Goal: Task Accomplishment & Management: Manage account settings

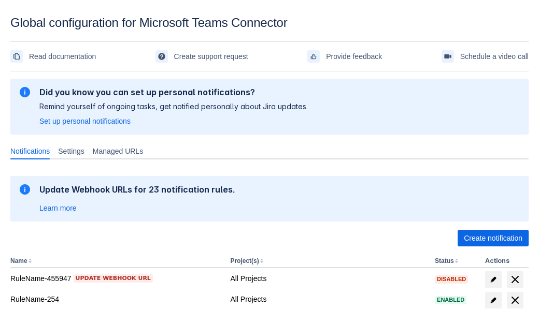
click at [493, 238] on span "Create notification" at bounding box center [493, 238] width 59 height 17
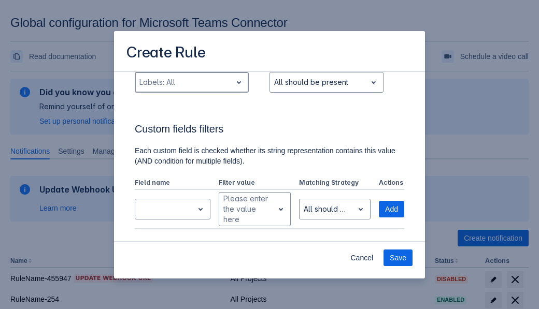
click at [191, 82] on div "Scrollable content" at bounding box center [183, 82] width 88 height 12
type input "92319_label"
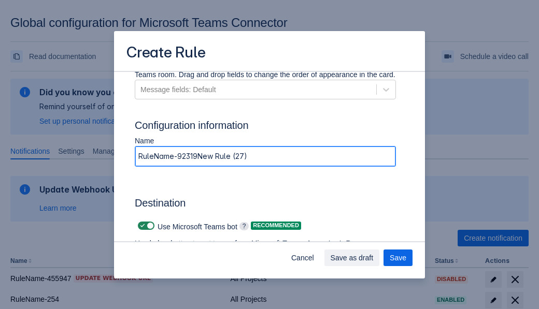
type input "RuleName-92319New Rule (27)"
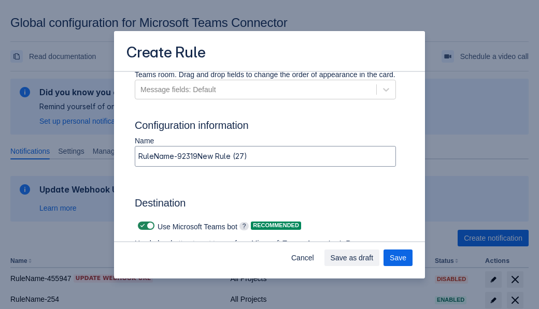
click at [141, 226] on span "Scrollable content" at bounding box center [142, 226] width 8 height 8
click at [141, 226] on input "Scrollable content" at bounding box center [141, 226] width 7 height 7
checkbox input "false"
type input "[URL][DOMAIN_NAME][DATE]"
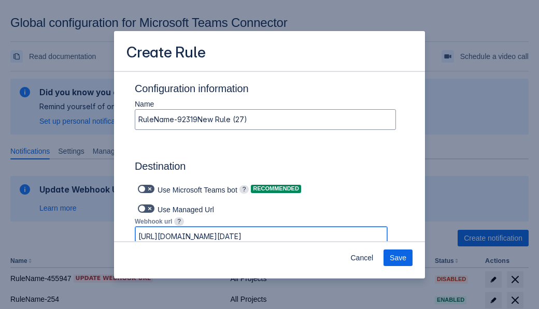
click at [398, 258] on span "Save" at bounding box center [398, 258] width 17 height 17
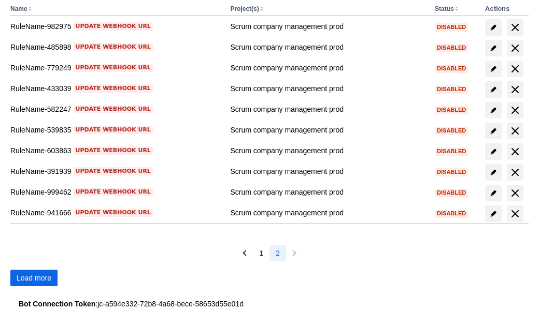
click at [34, 278] on span "Load more" at bounding box center [34, 278] width 35 height 17
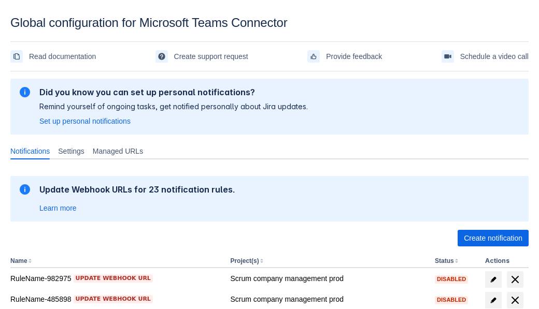
scroll to position [252, 0]
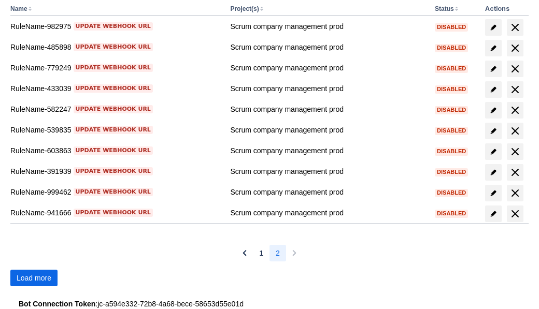
click at [34, 278] on span "Load more" at bounding box center [34, 278] width 35 height 17
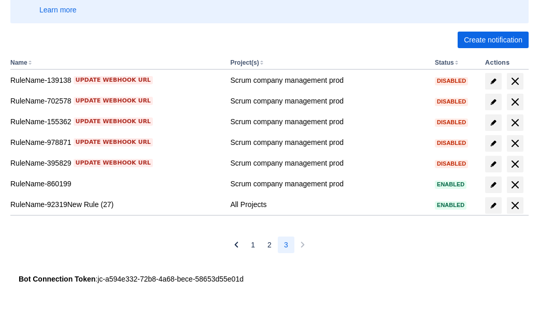
scroll to position [199, 0]
click at [515, 206] on span "delete" at bounding box center [515, 206] width 12 height 12
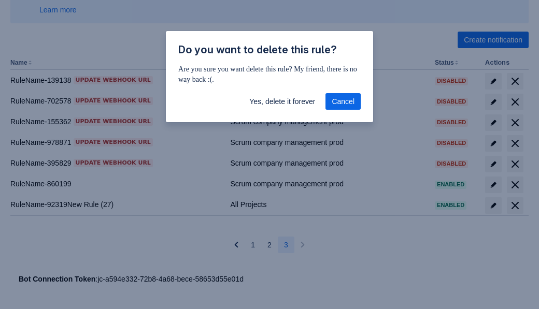
click at [282, 102] on span "Yes, delete it forever" at bounding box center [282, 101] width 66 height 17
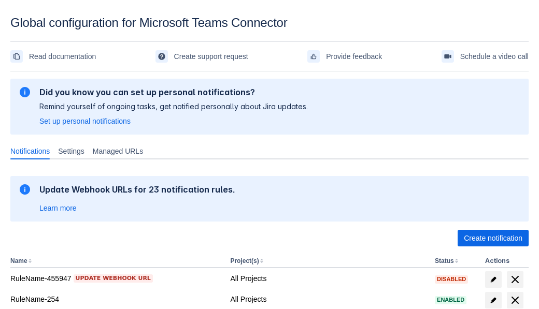
click at [493, 238] on span "Create notification" at bounding box center [493, 238] width 59 height 17
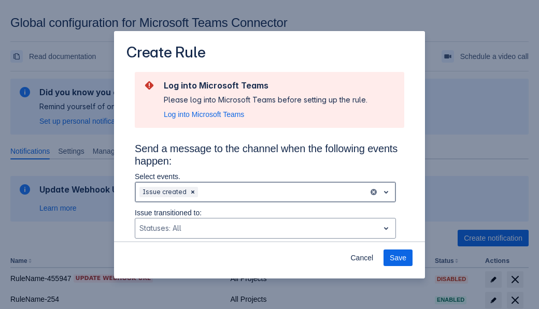
click at [265, 192] on div "Scrollable content" at bounding box center [282, 192] width 164 height 12
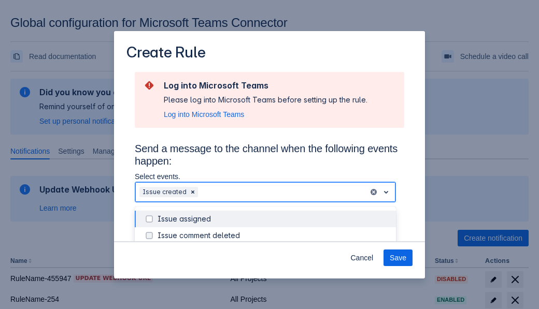
click at [274, 280] on div "Issue created" at bounding box center [274, 285] width 232 height 10
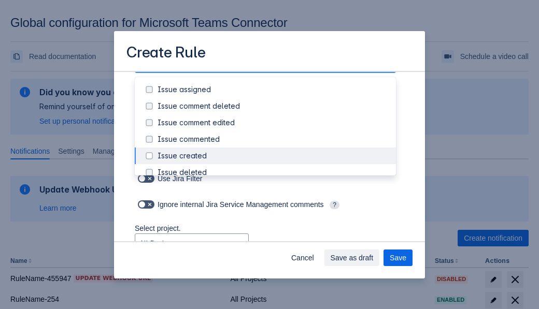
click at [274, 250] on div "Issue updated" at bounding box center [274, 255] width 232 height 10
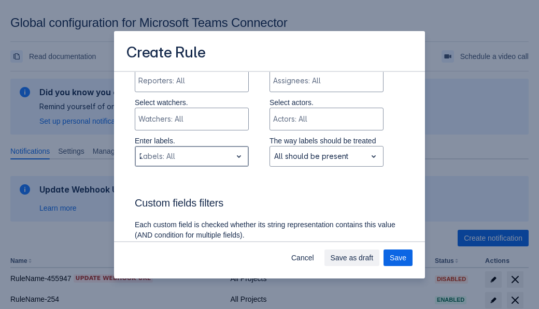
type input "211132_label"
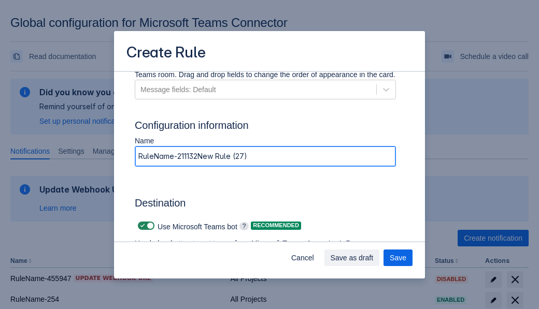
type input "RuleName-211132New Rule (27)"
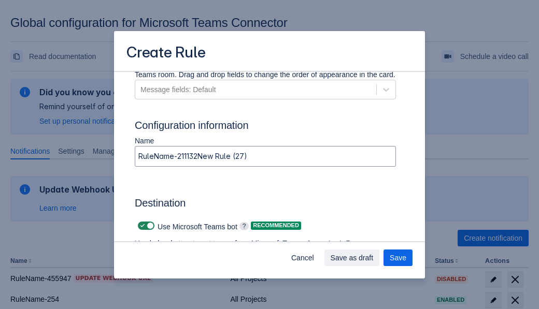
click at [141, 226] on span "Scrollable content" at bounding box center [142, 226] width 8 height 8
click at [141, 226] on input "Scrollable content" at bounding box center [141, 226] width 7 height 7
checkbox input "false"
type input "https://prod-34.westus.logic.azure.com:443/workflows/b225ecea21af403f967199aab2…"
click at [374, 258] on span "Save as draft" at bounding box center [352, 258] width 43 height 17
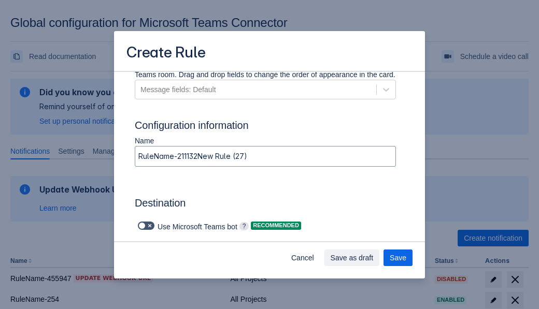
scroll to position [0, 0]
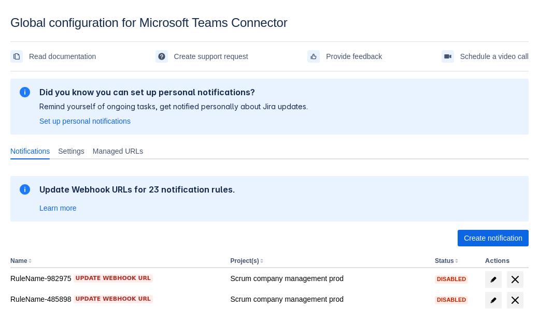
scroll to position [252, 0]
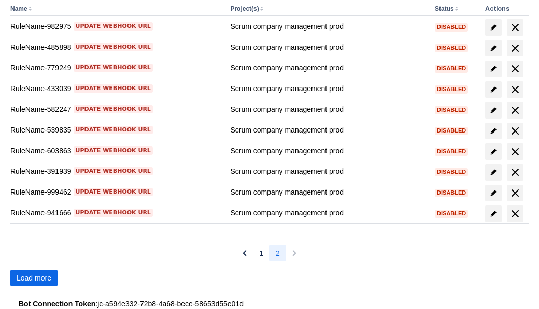
click at [34, 278] on span "Load more" at bounding box center [34, 278] width 35 height 17
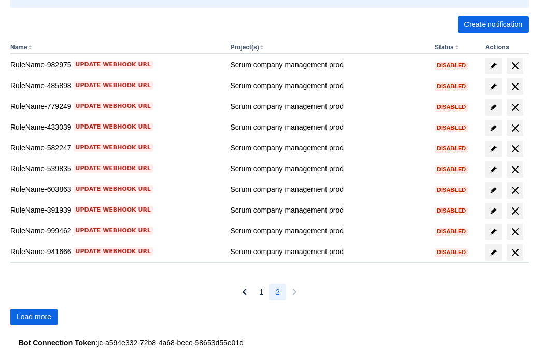
click at [34, 317] on span "Load more" at bounding box center [34, 316] width 35 height 17
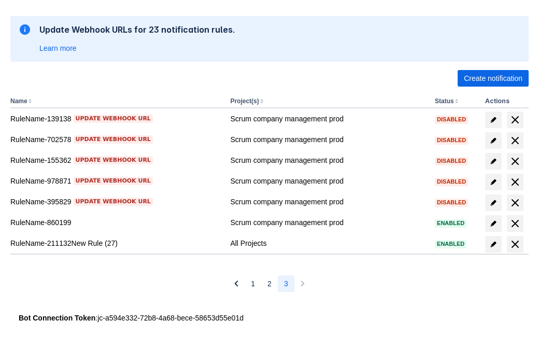
scroll to position [160, 0]
click at [515, 244] on span "delete" at bounding box center [515, 244] width 12 height 12
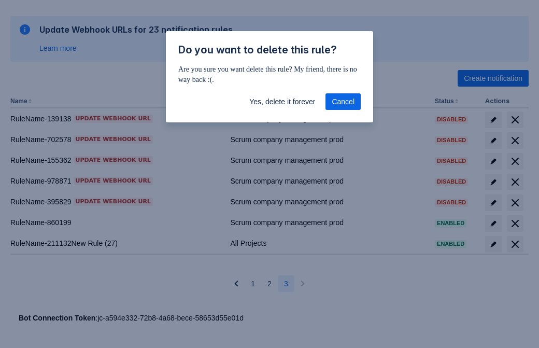
click at [282, 102] on span "Yes, delete it forever" at bounding box center [282, 101] width 66 height 17
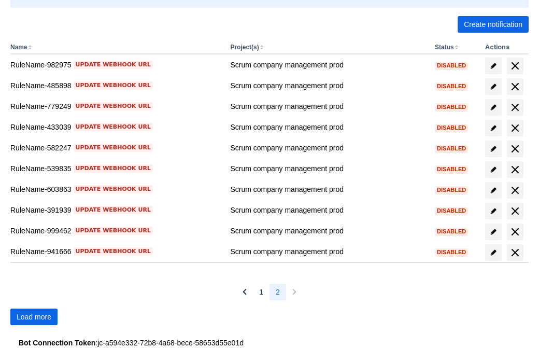
click at [34, 317] on span "Load more" at bounding box center [34, 316] width 35 height 17
